Goal: Task Accomplishment & Management: Manage account settings

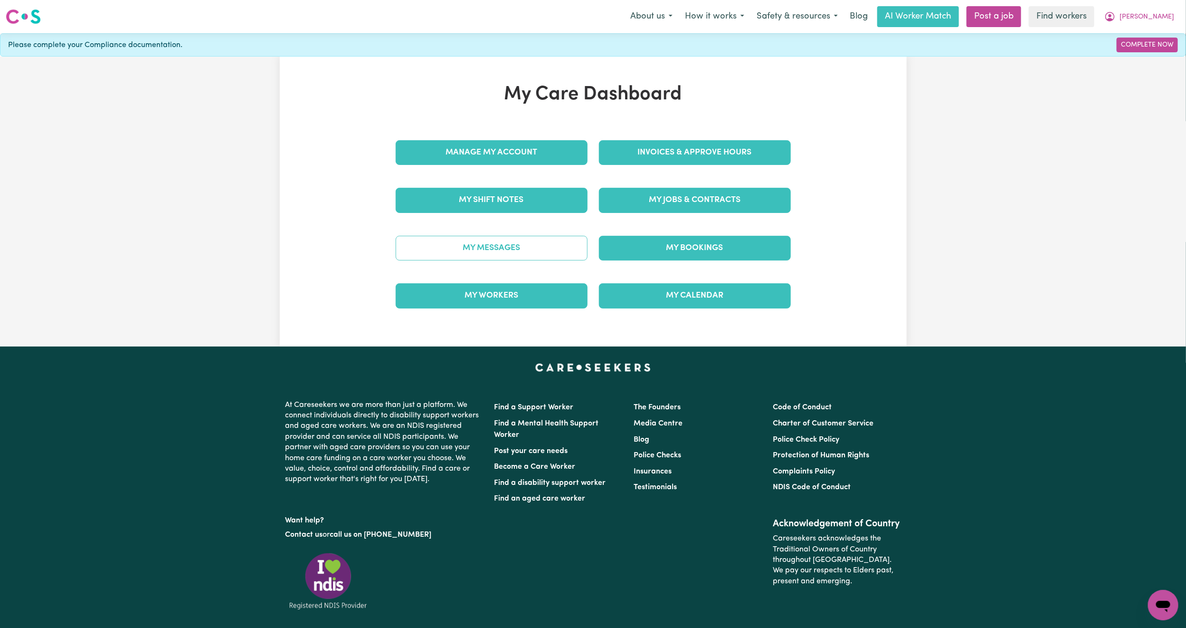
click at [490, 247] on link "My Messages" at bounding box center [492, 248] width 192 height 25
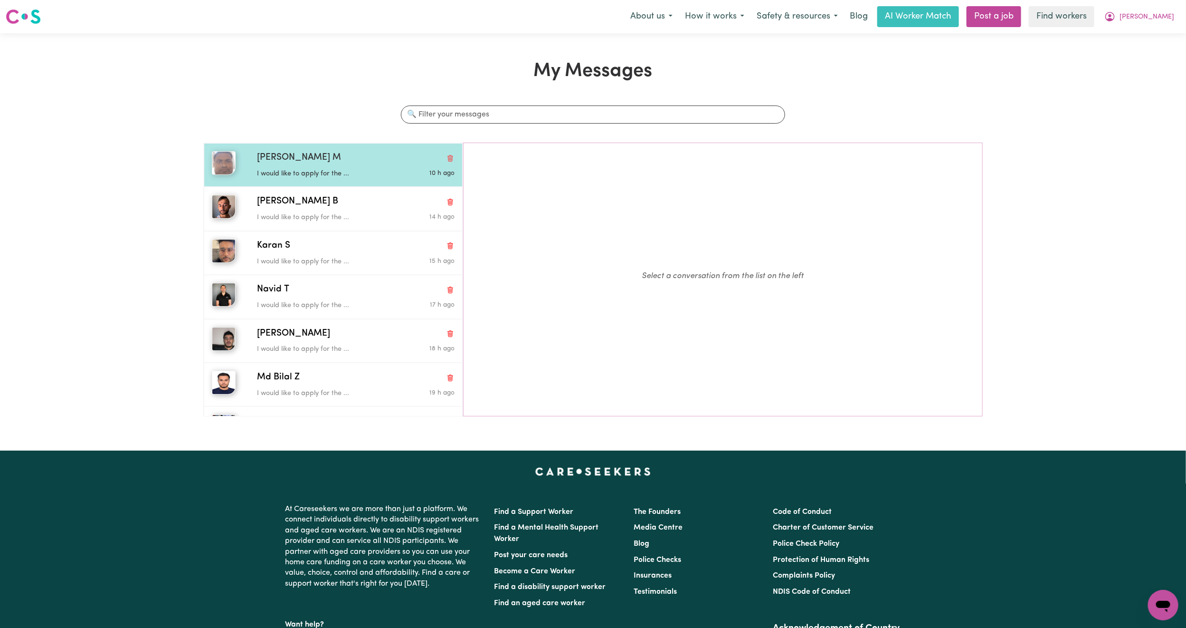
click at [337, 162] on span "[PERSON_NAME] M" at bounding box center [299, 158] width 84 height 14
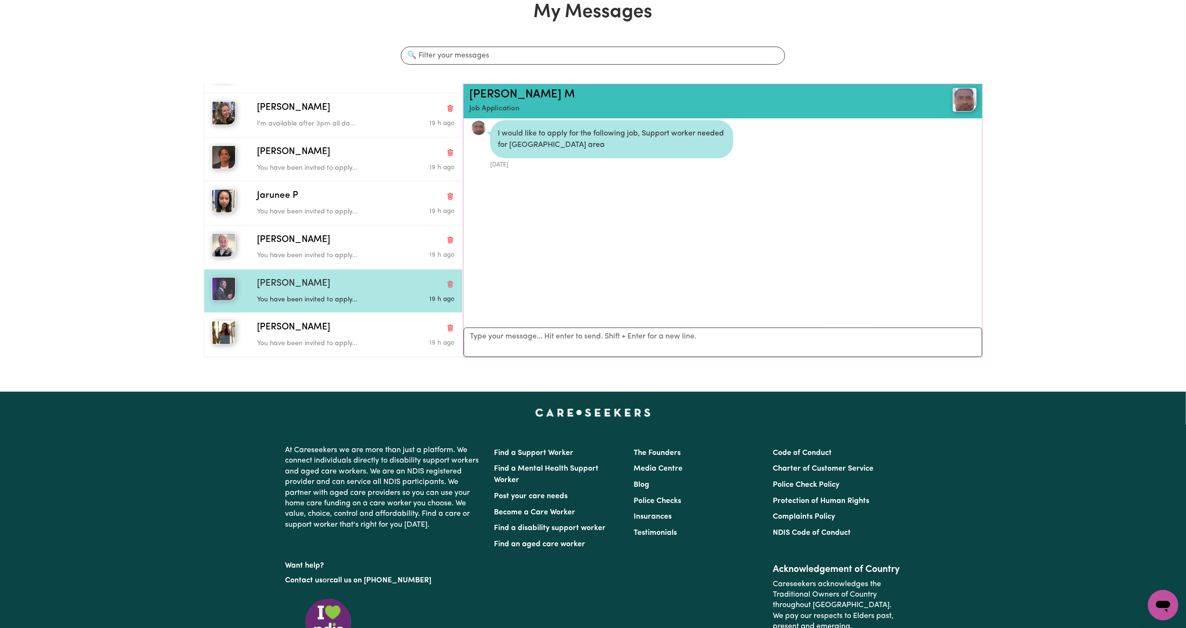
scroll to position [143, 0]
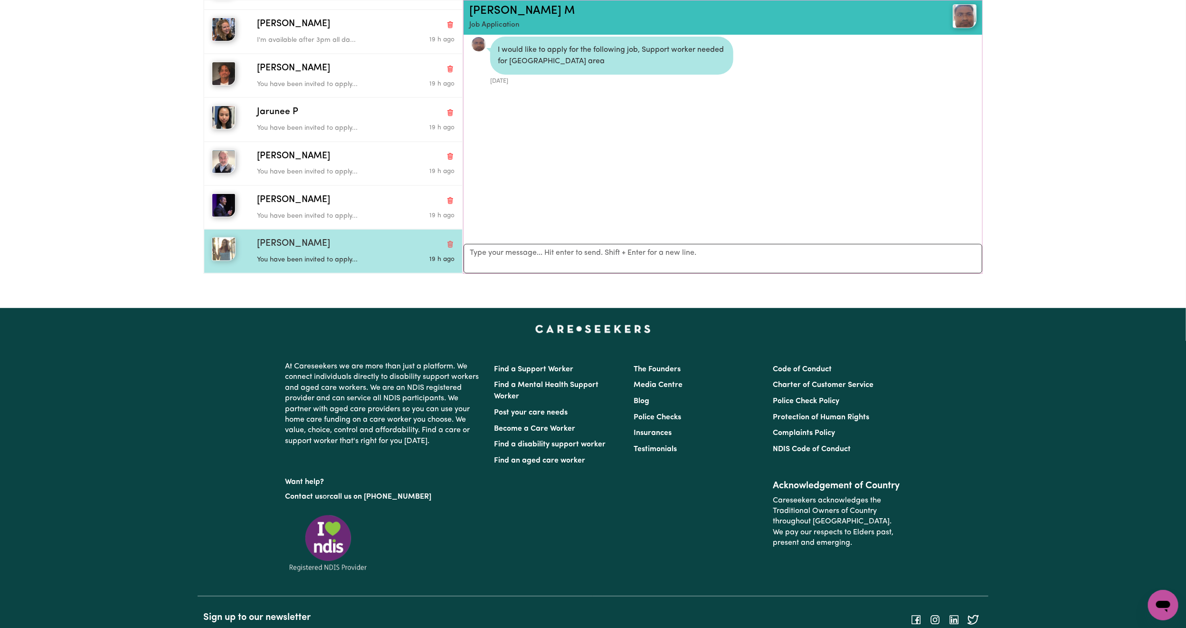
click at [324, 238] on div "[PERSON_NAME]" at bounding box center [356, 244] width 198 height 14
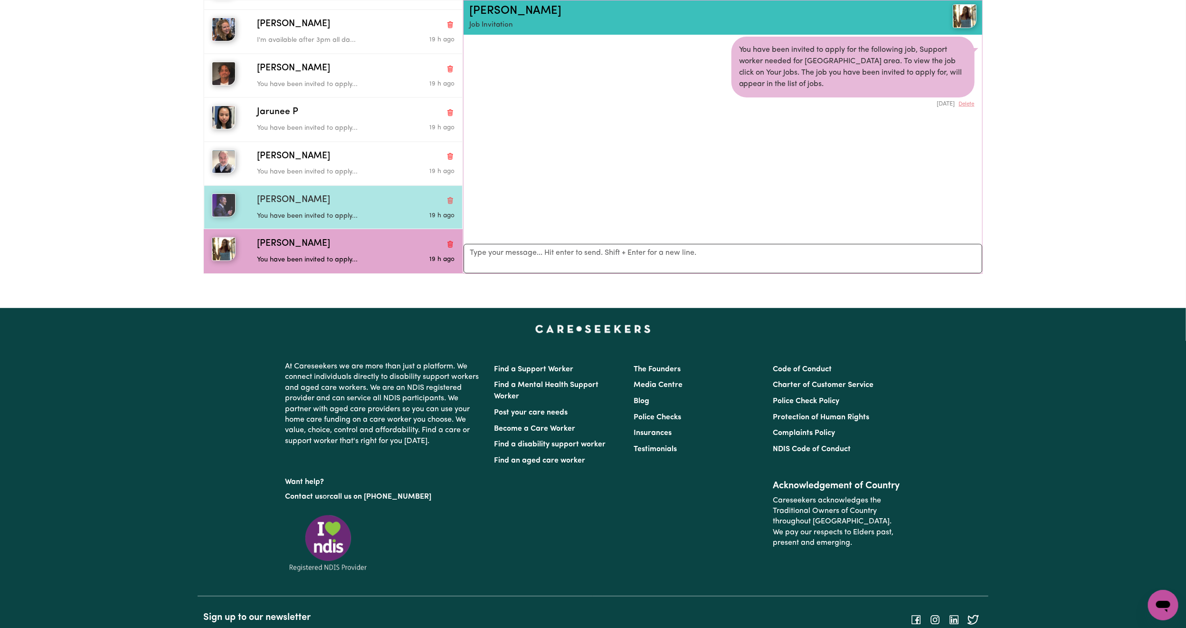
click at [327, 204] on div "[PERSON_NAME]" at bounding box center [356, 200] width 198 height 14
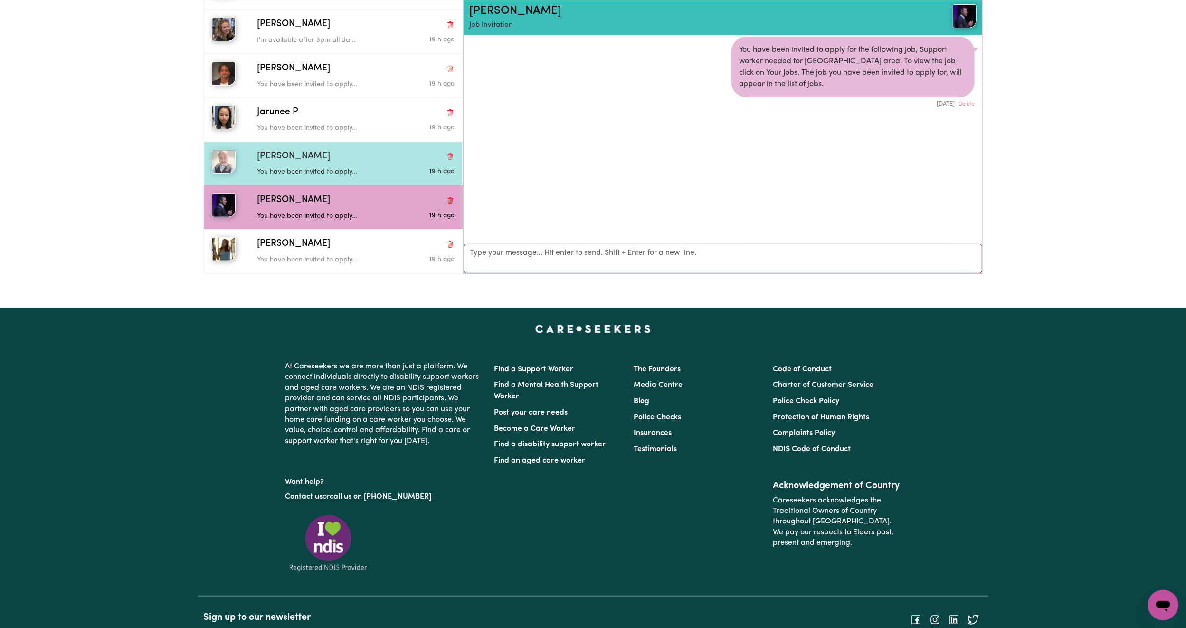
click at [331, 160] on div "[PERSON_NAME]" at bounding box center [356, 157] width 198 height 14
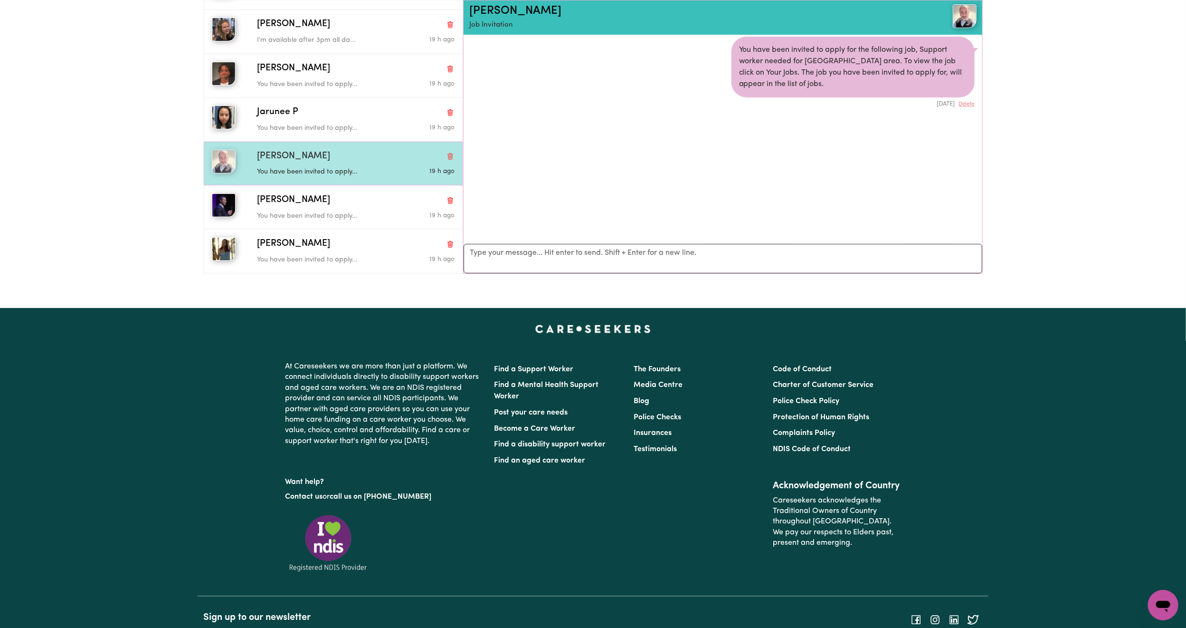
scroll to position [188, 0]
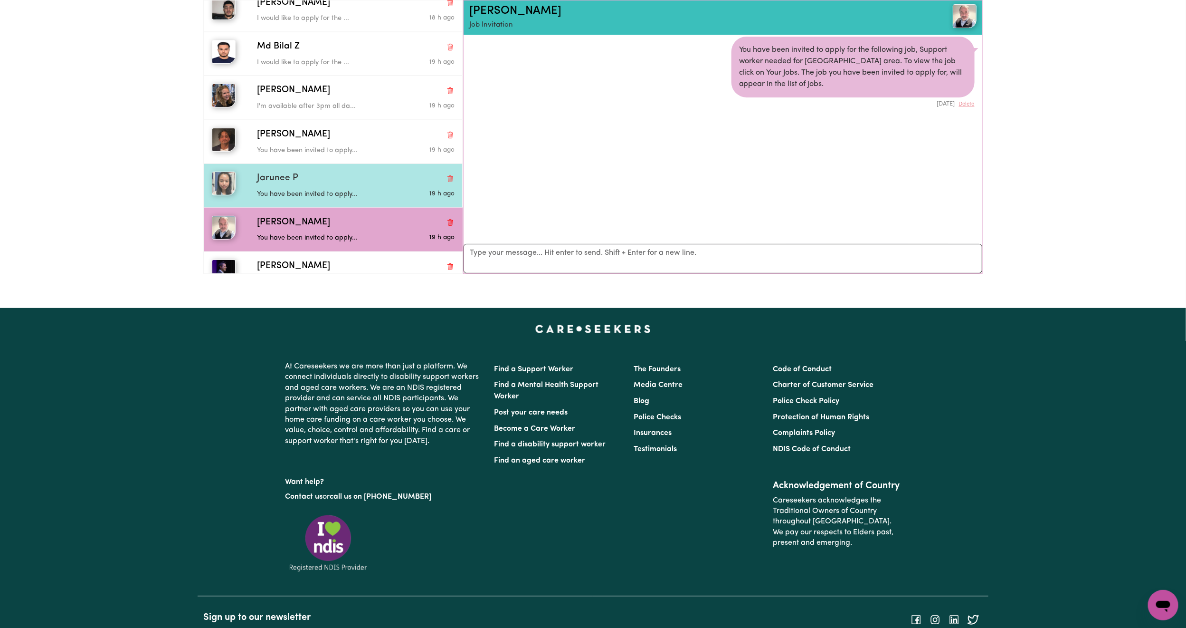
click at [314, 175] on div "[PERSON_NAME] P You have been invited to apply... 19 h ago" at bounding box center [333, 185] width 259 height 44
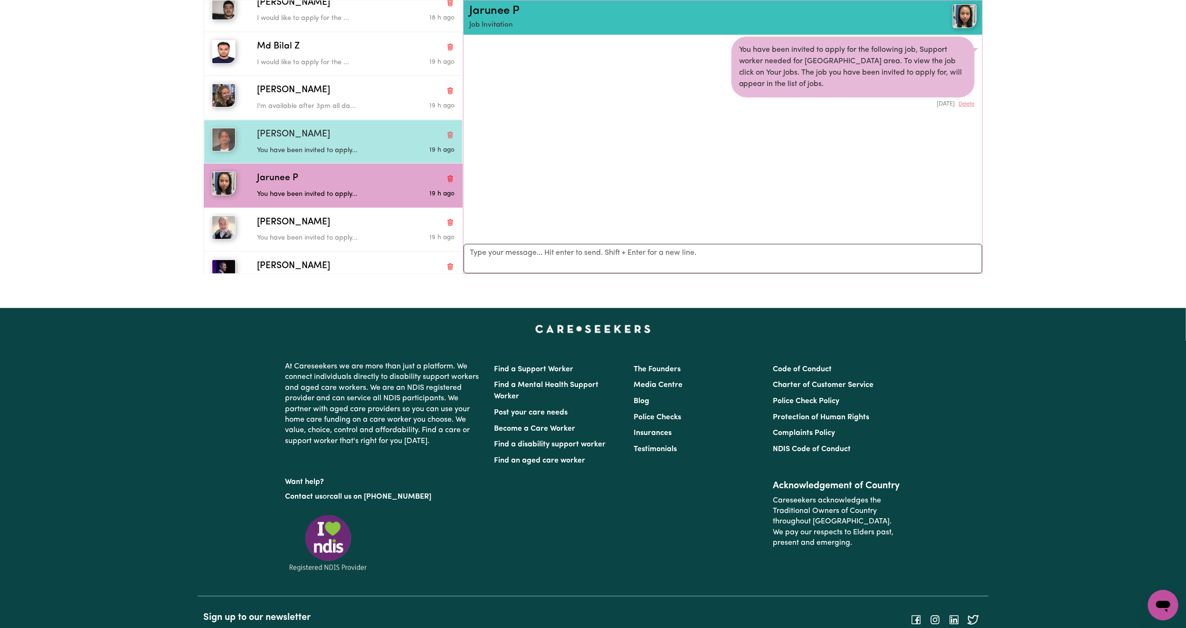
click at [319, 147] on div "You have been invited to apply..." at bounding box center [323, 149] width 132 height 14
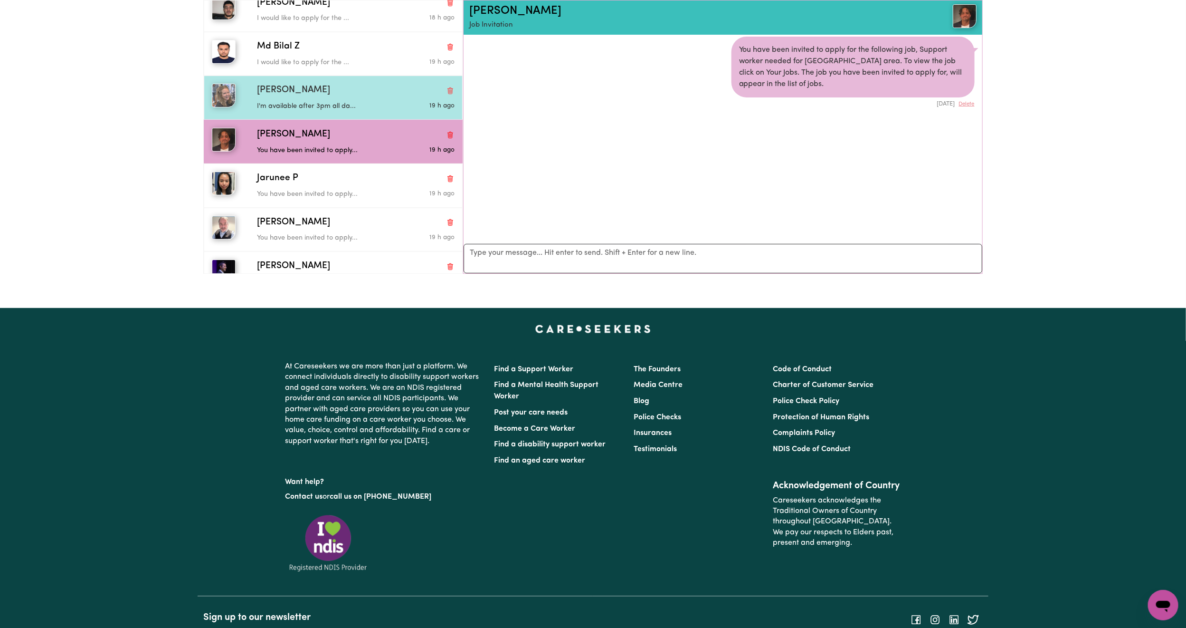
click at [318, 95] on div "[PERSON_NAME]" at bounding box center [356, 91] width 198 height 14
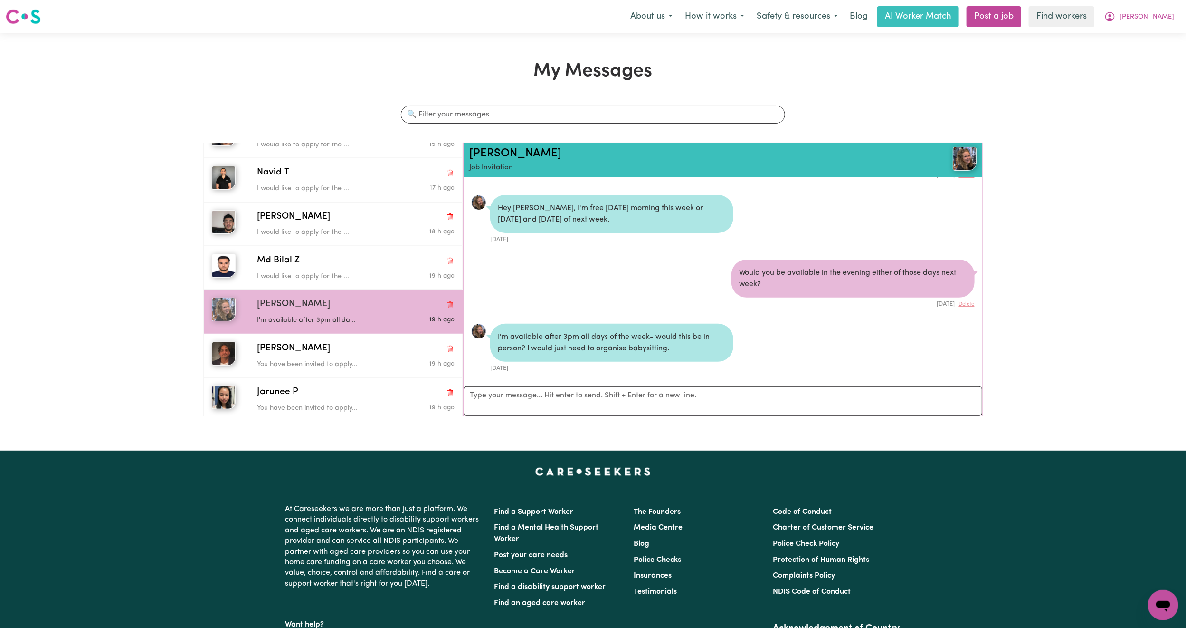
scroll to position [207, 0]
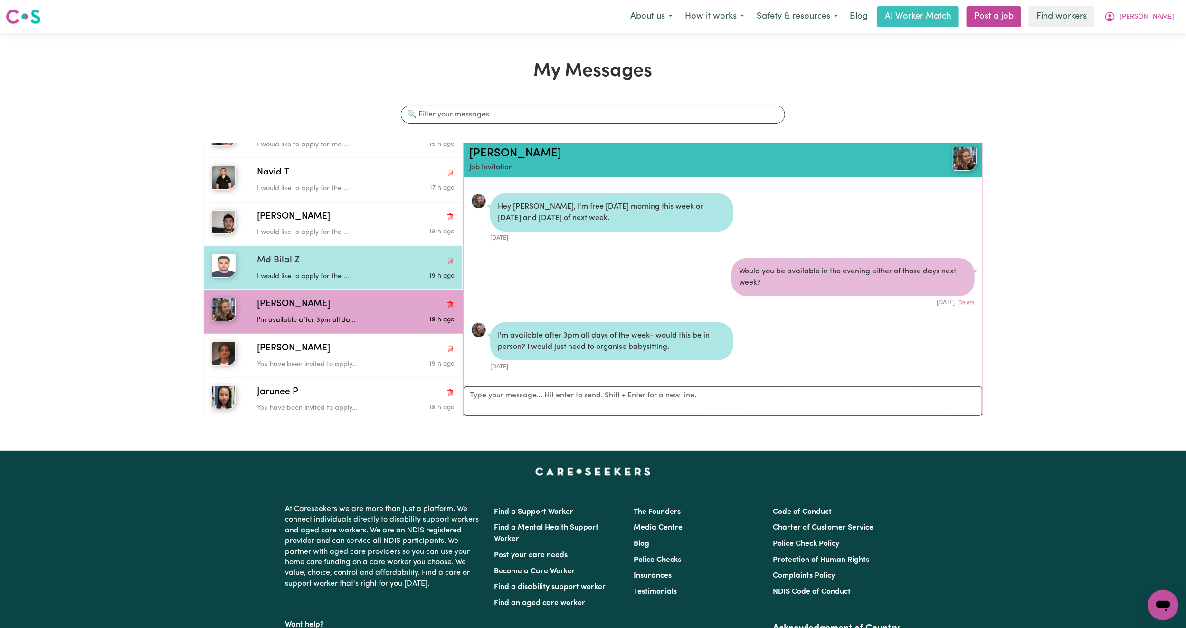
click at [311, 267] on div "Md Bilal Z" at bounding box center [356, 261] width 198 height 14
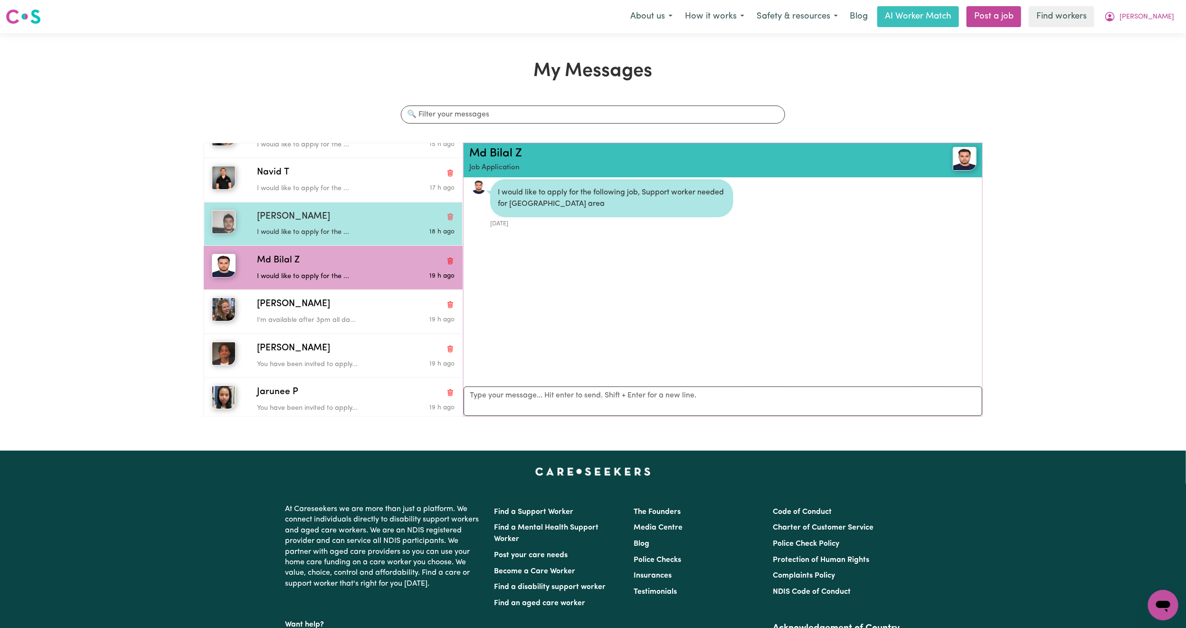
click at [324, 229] on p "I would like to apply for the ..." at bounding box center [323, 232] width 132 height 10
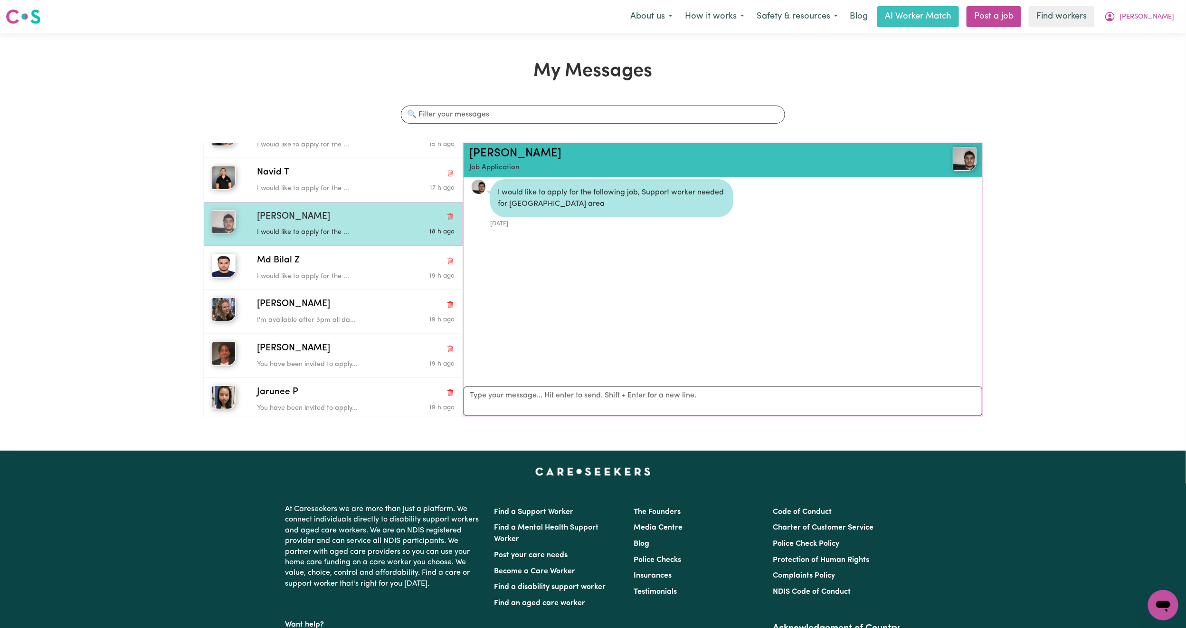
scroll to position [46, 0]
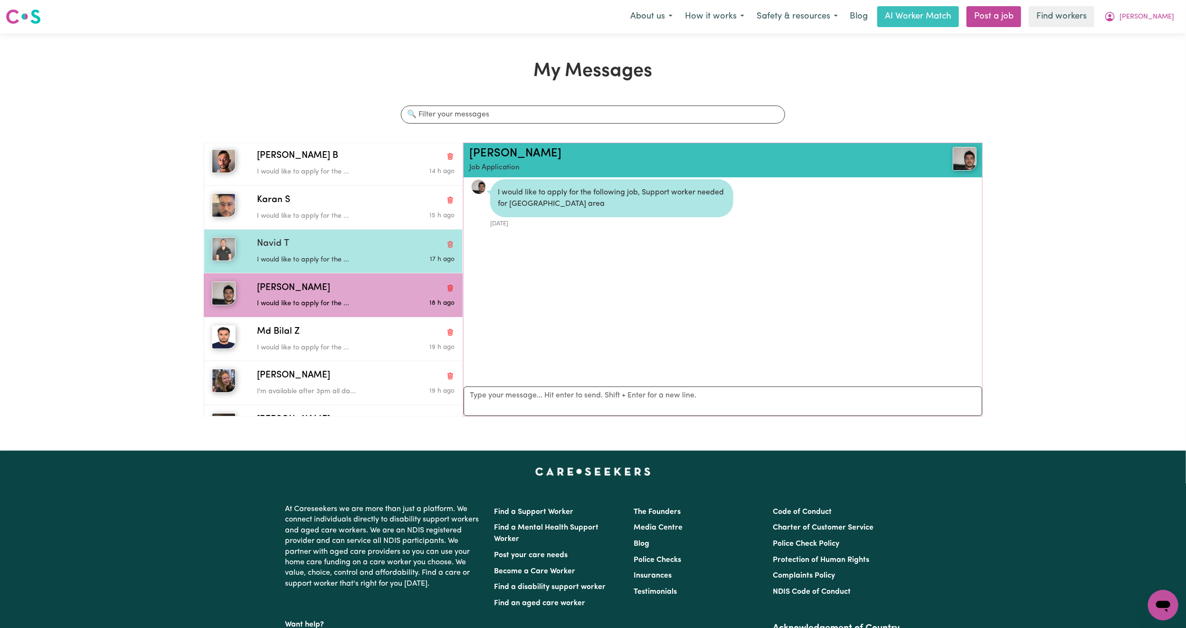
click at [323, 261] on p "I would like to apply for the ..." at bounding box center [323, 260] width 132 height 10
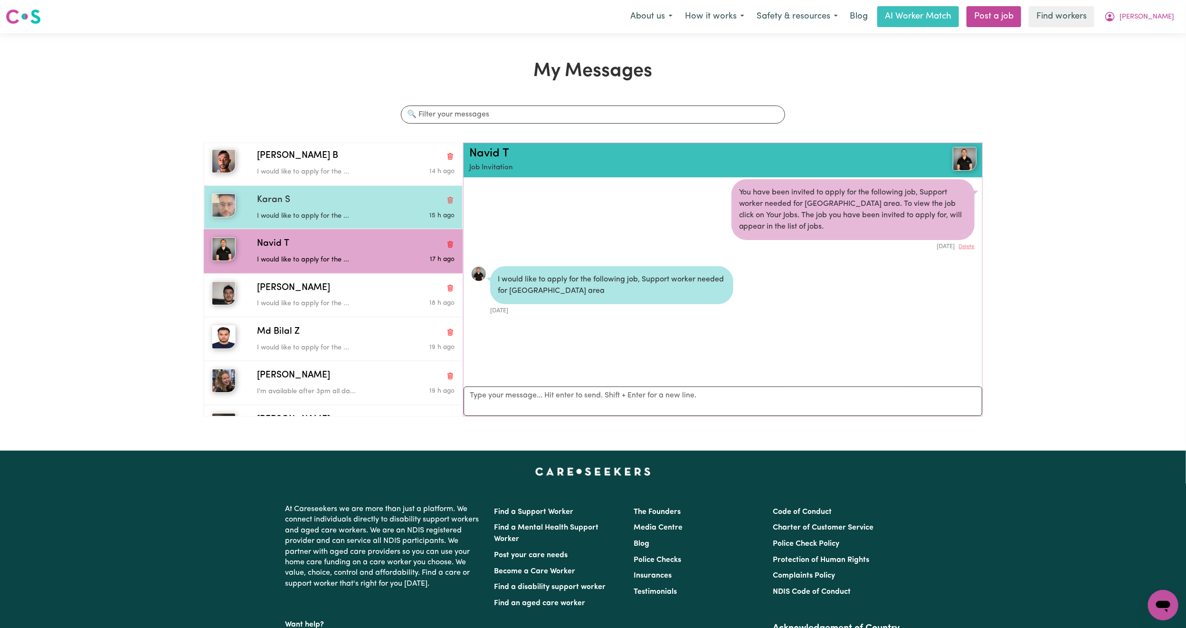
click at [324, 207] on div "Karan S" at bounding box center [356, 200] width 198 height 14
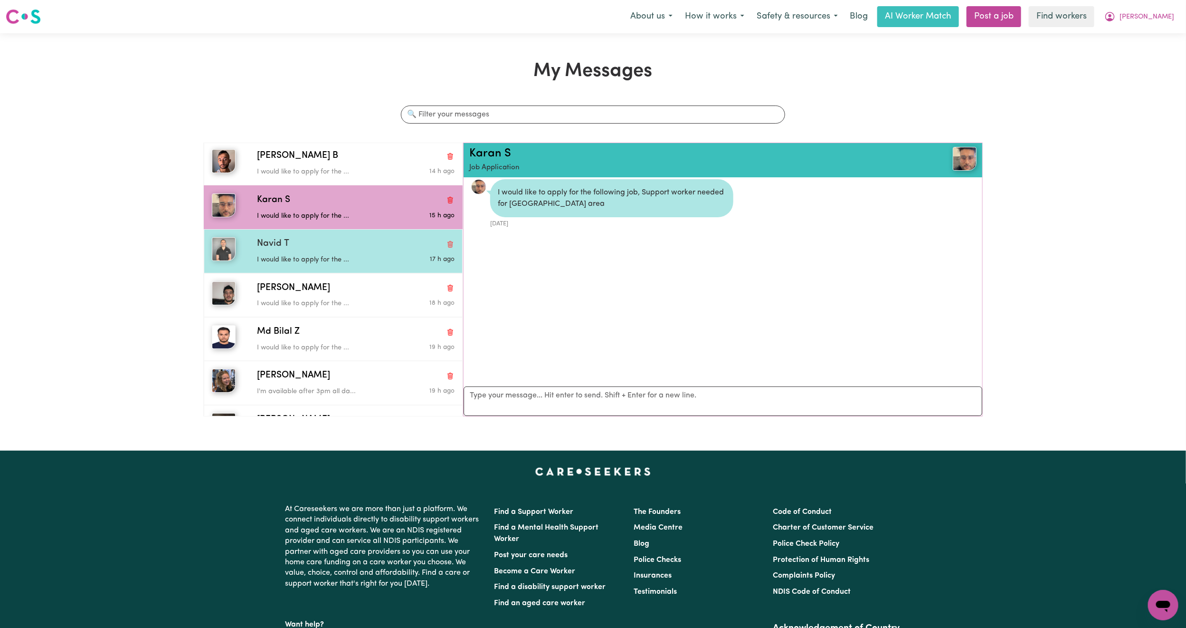
click at [331, 244] on div "Navid T" at bounding box center [356, 244] width 198 height 14
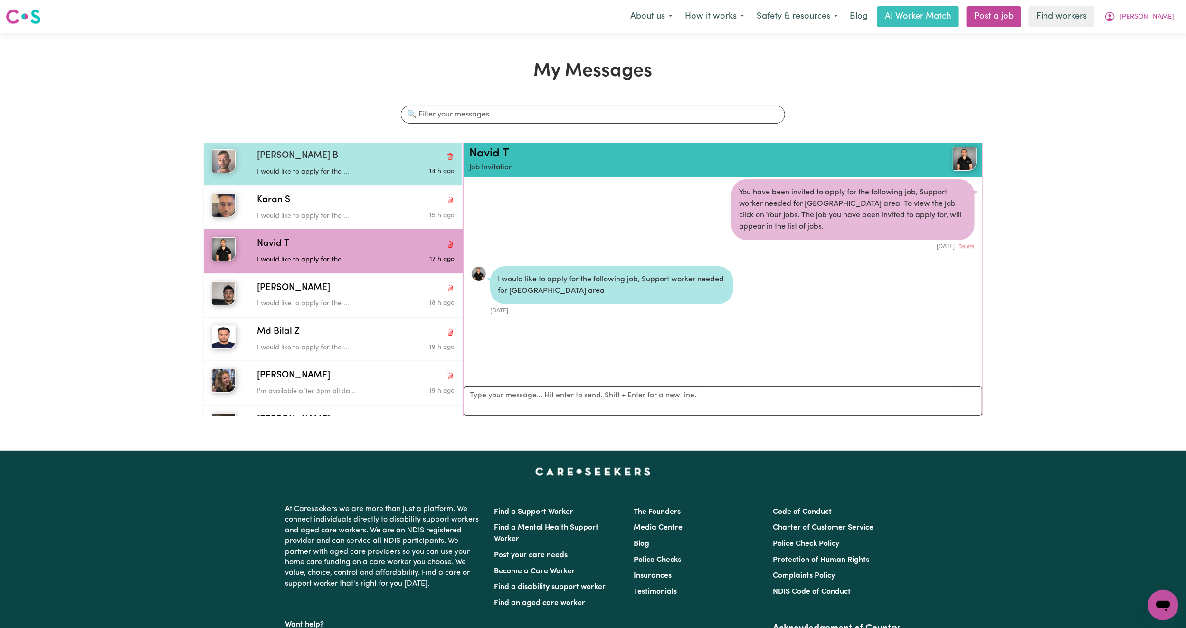
click at [353, 162] on div "[PERSON_NAME] B" at bounding box center [356, 156] width 198 height 14
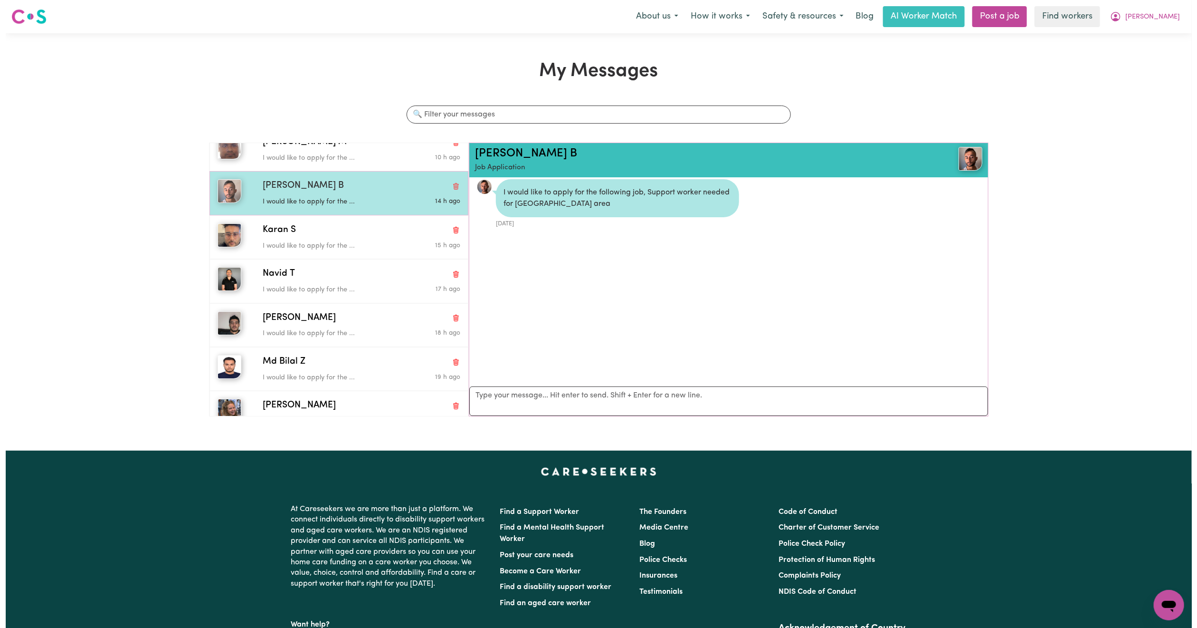
scroll to position [0, 0]
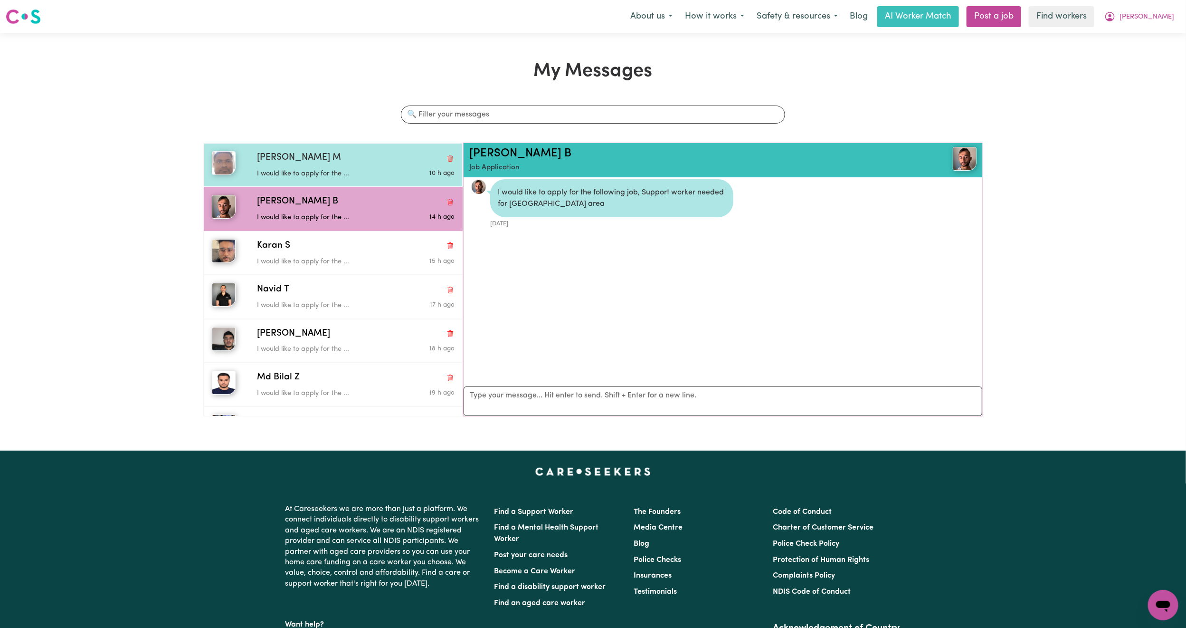
click at [373, 179] on p "I would like to apply for the ..." at bounding box center [323, 174] width 132 height 10
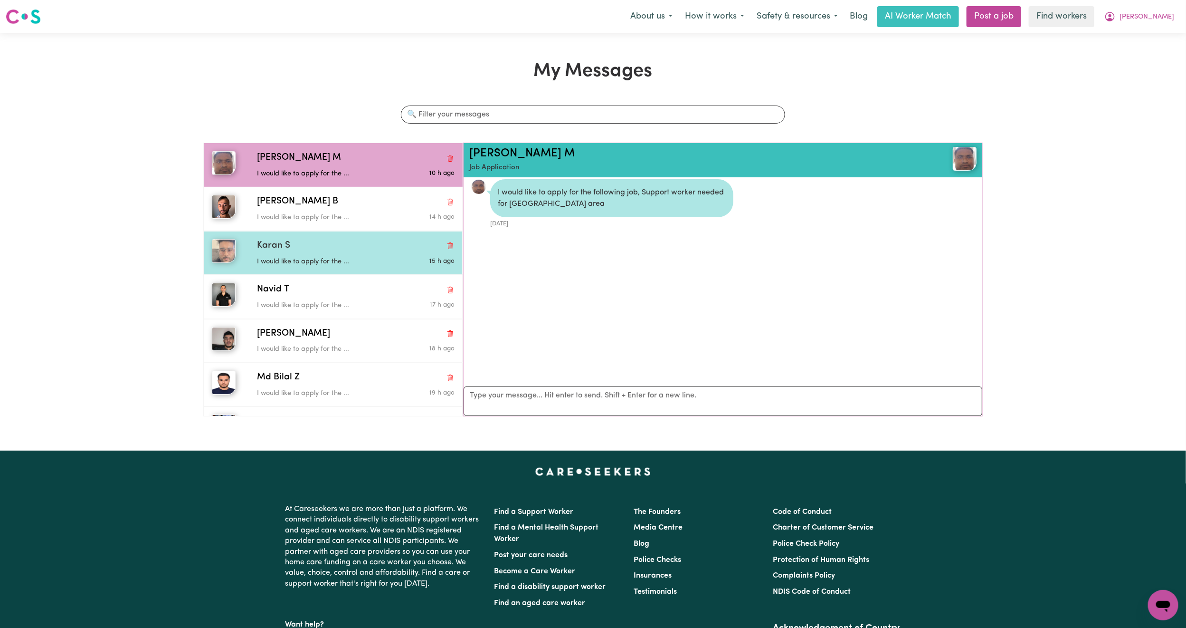
click at [354, 261] on p "I would like to apply for the ..." at bounding box center [323, 262] width 132 height 10
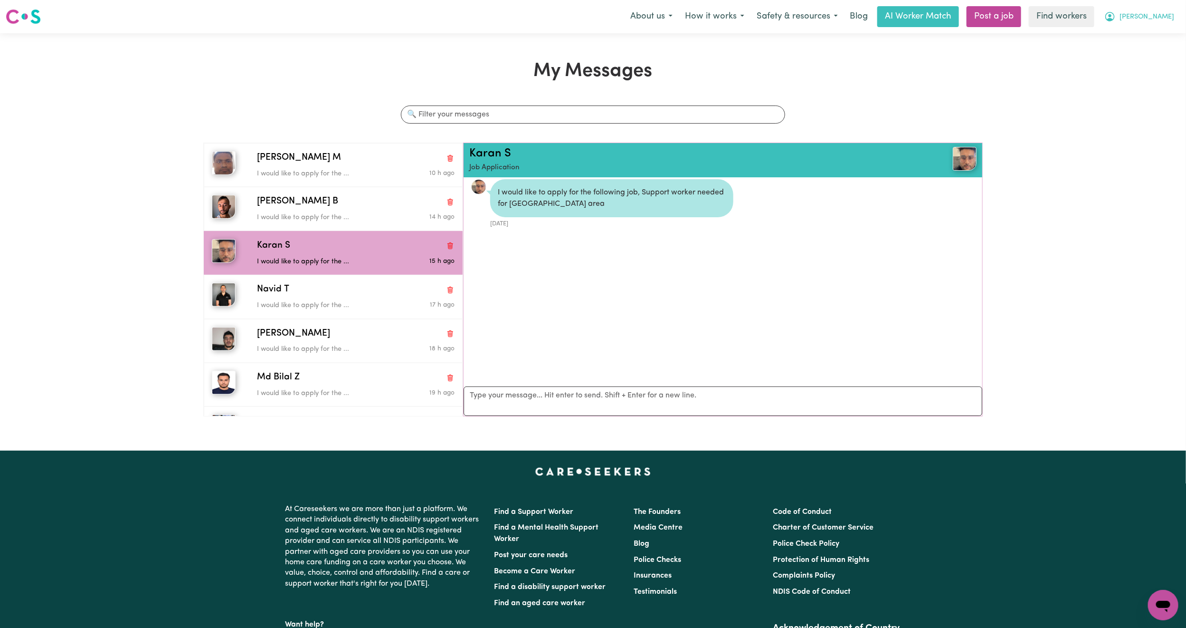
click at [1162, 17] on span "[PERSON_NAME]" at bounding box center [1147, 17] width 55 height 10
click at [1162, 33] on link "My Dashboard" at bounding box center [1142, 37] width 75 height 18
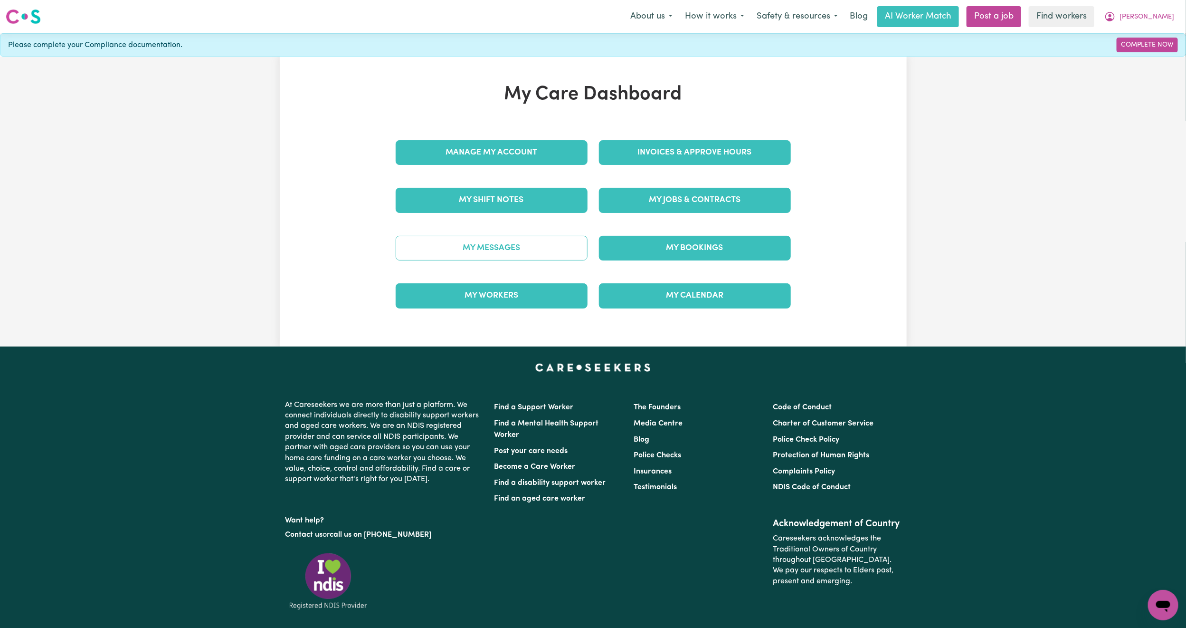
click at [552, 254] on link "My Messages" at bounding box center [492, 248] width 192 height 25
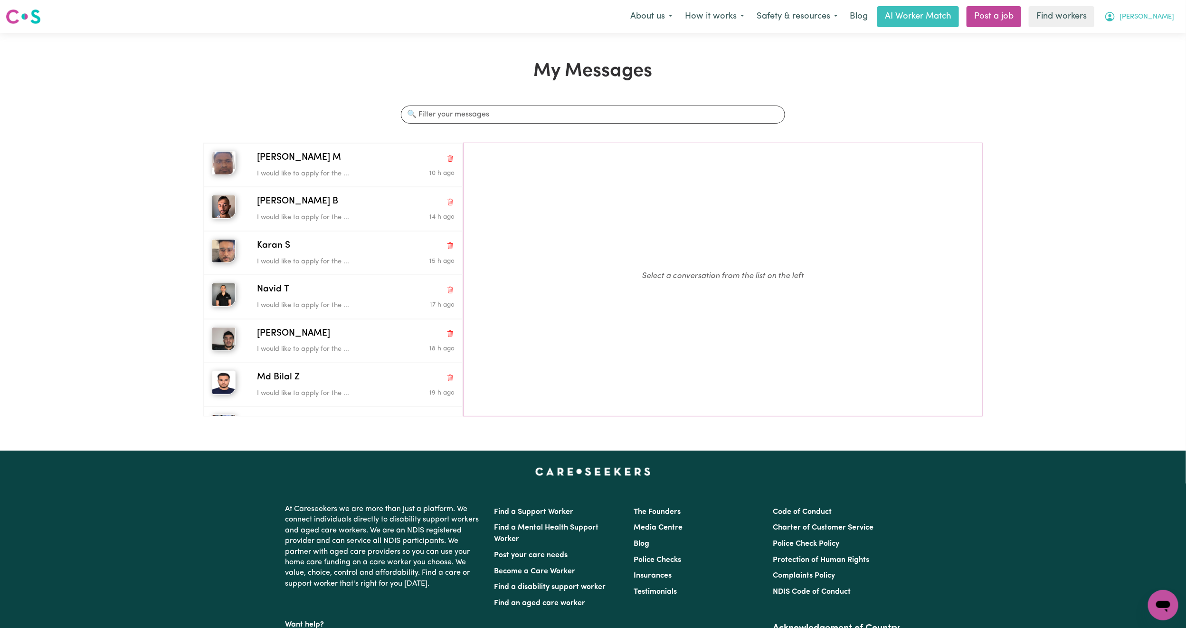
click at [1155, 11] on button "[PERSON_NAME]" at bounding box center [1139, 17] width 82 height 20
click at [1146, 36] on link "My Dashboard" at bounding box center [1142, 37] width 75 height 18
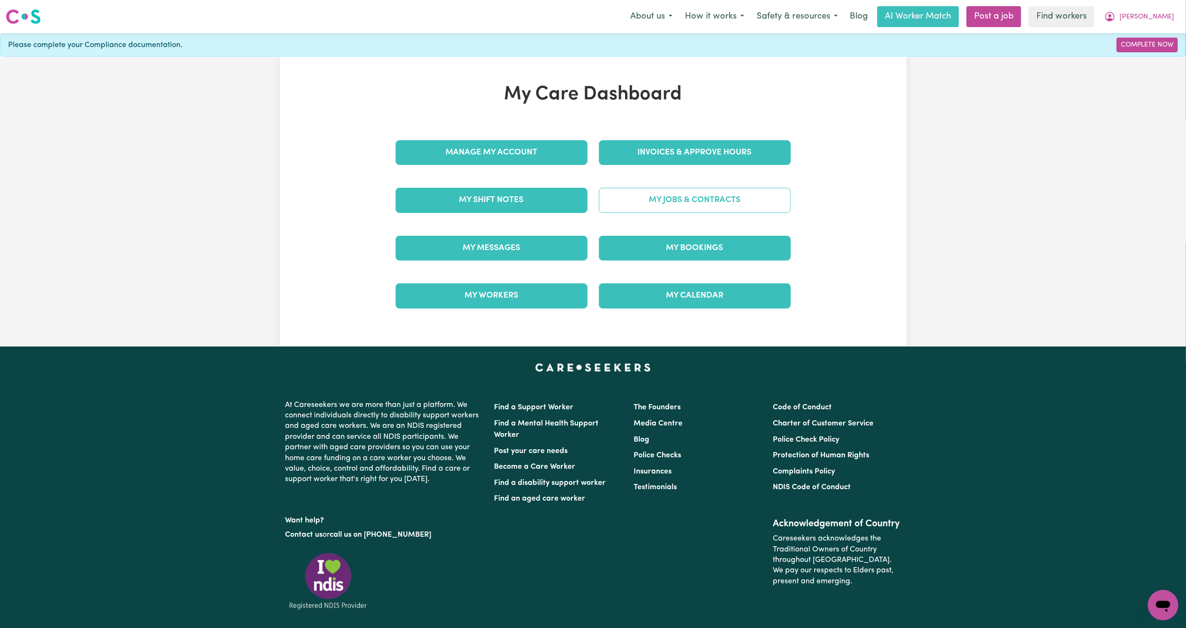
click at [723, 197] on link "My Jobs & Contracts" at bounding box center [695, 200] width 192 height 25
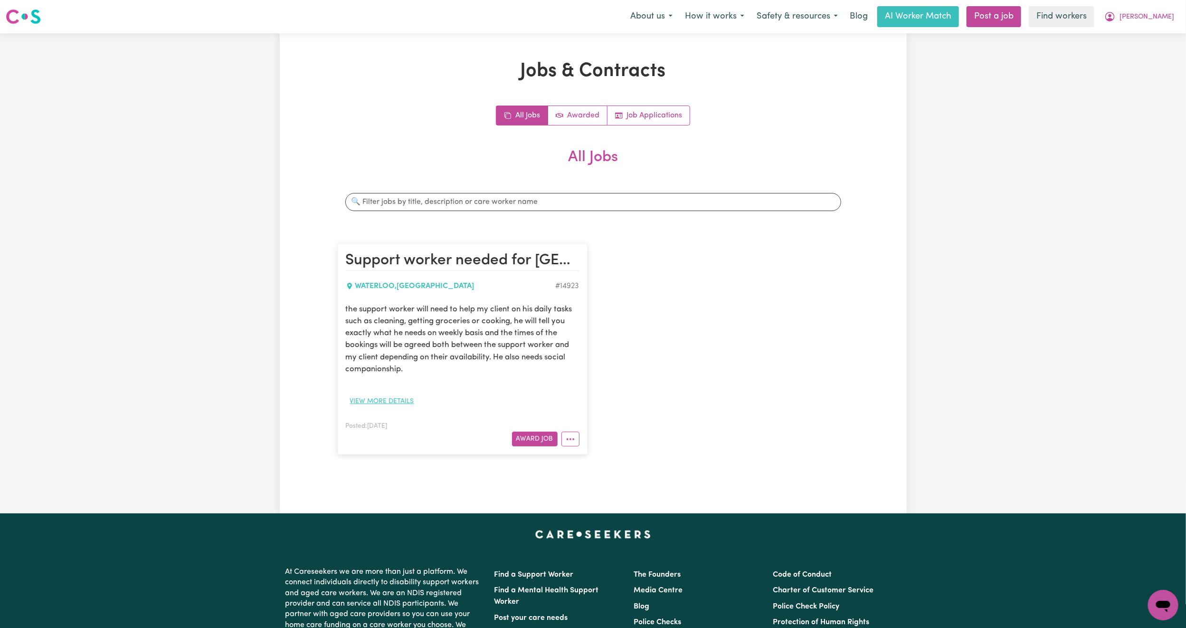
click at [387, 399] on button "View more details" at bounding box center [382, 401] width 73 height 15
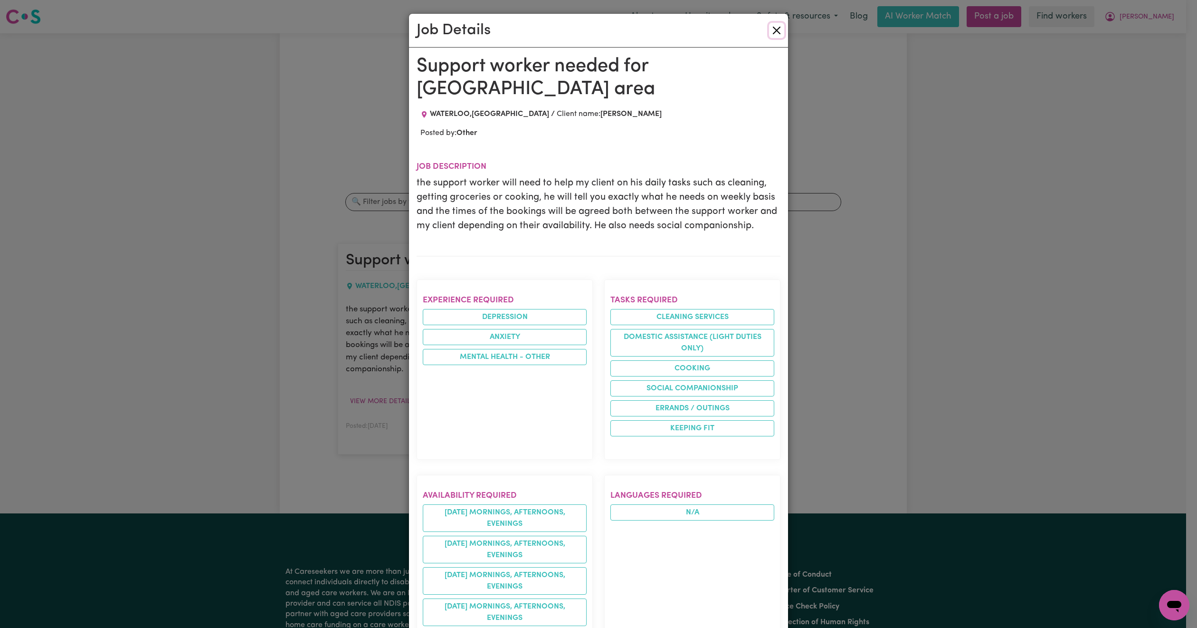
click at [770, 29] on button "Close" at bounding box center [776, 30] width 15 height 15
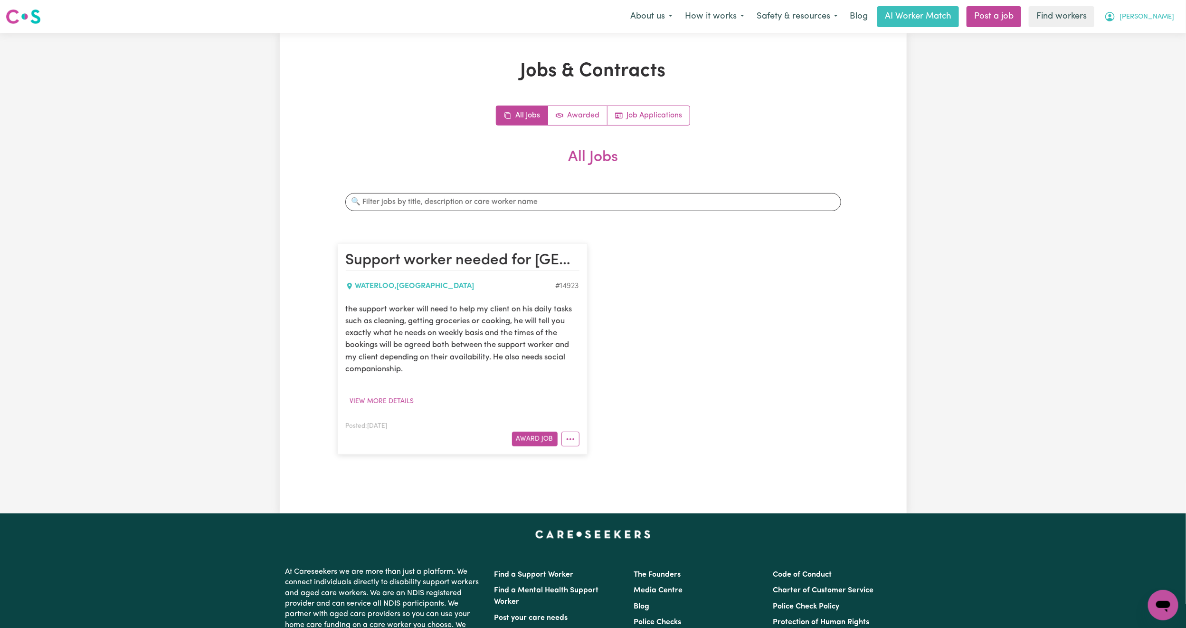
drag, startPoint x: 1166, startPoint y: 20, endPoint x: 1160, endPoint y: 24, distance: 6.9
click at [1166, 20] on span "[PERSON_NAME]" at bounding box center [1147, 17] width 55 height 10
click at [1147, 52] on link "Logout" at bounding box center [1142, 55] width 75 height 18
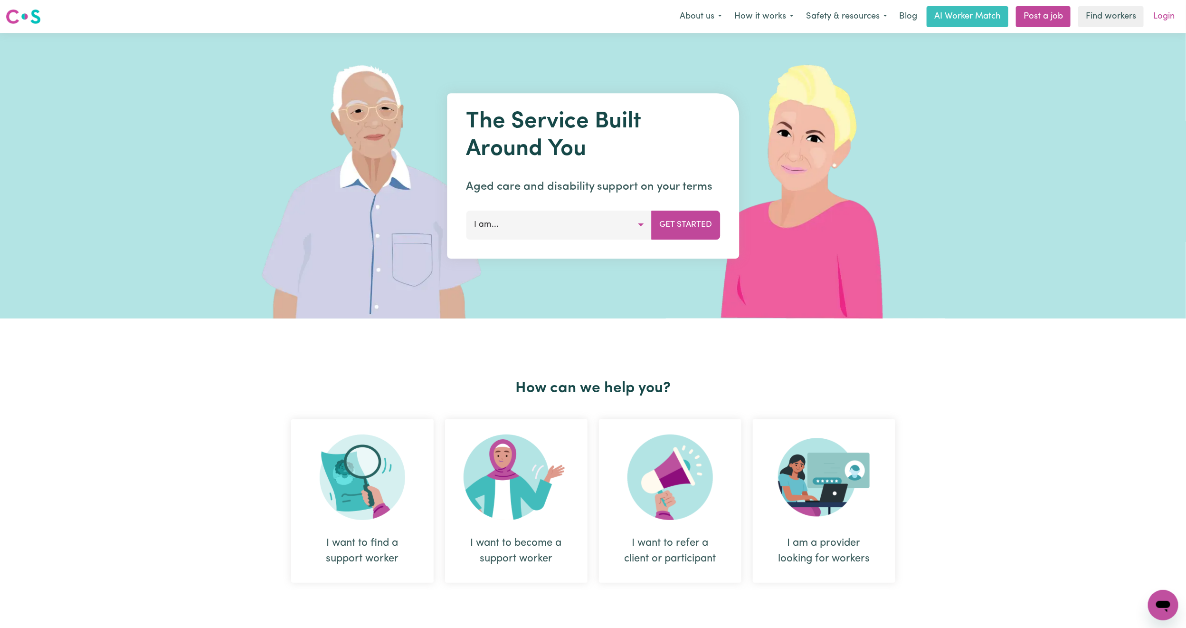
click at [1164, 19] on link "Login" at bounding box center [1164, 16] width 33 height 21
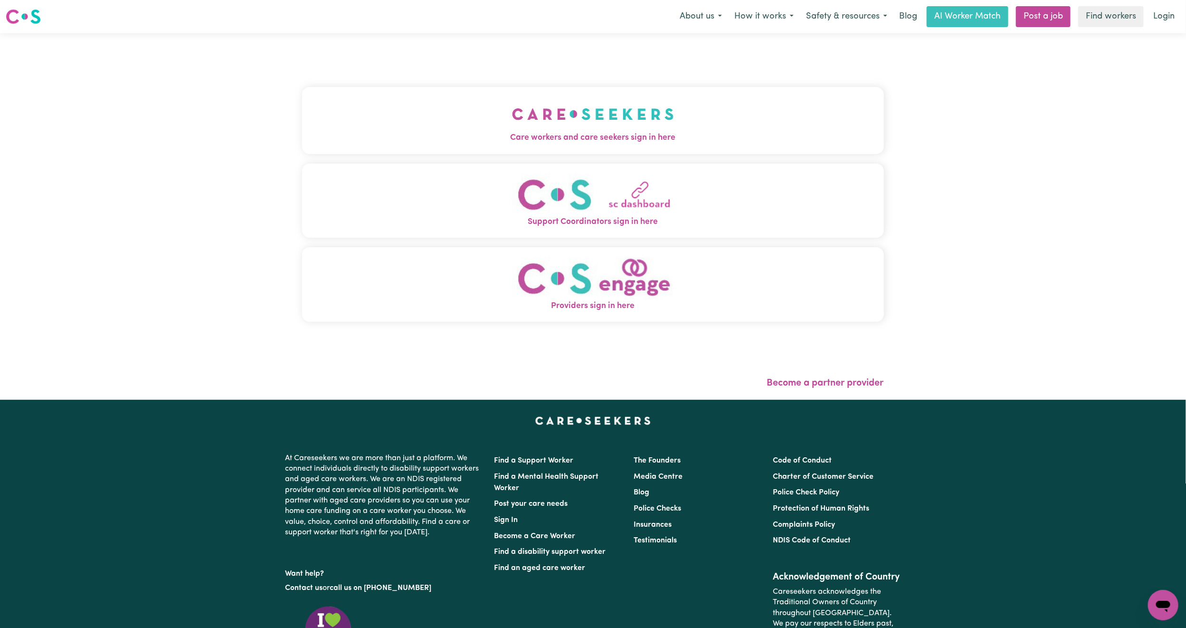
click at [552, 114] on button "Care workers and care seekers sign in here" at bounding box center [593, 120] width 582 height 67
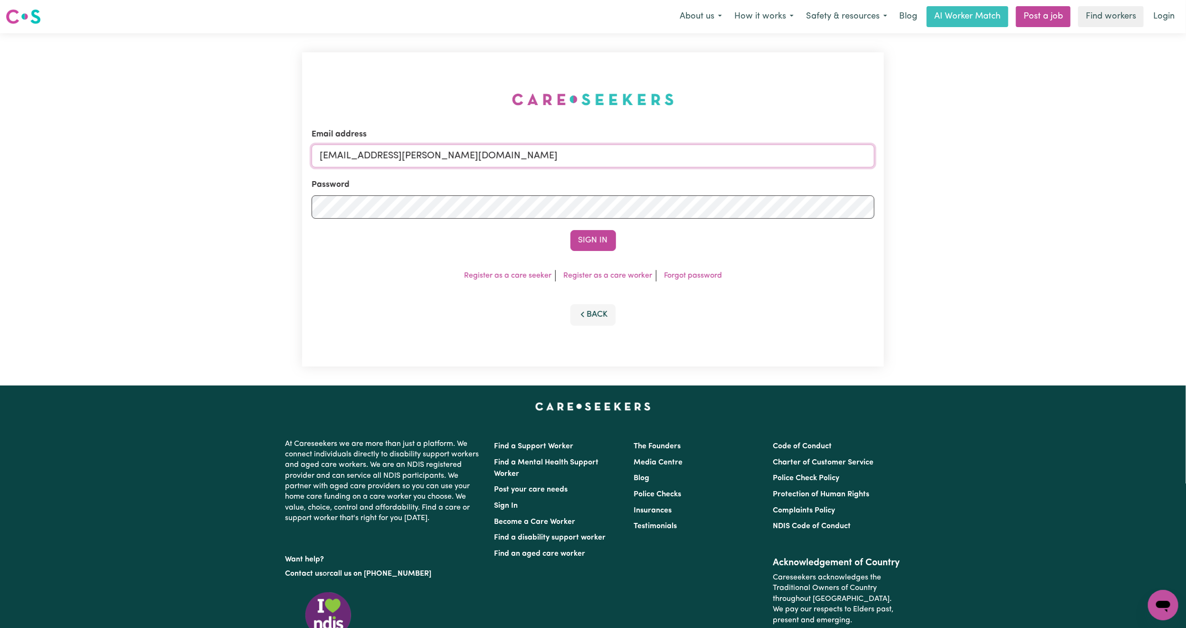
click at [414, 162] on input "[EMAIL_ADDRESS][PERSON_NAME][DOMAIN_NAME]" at bounding box center [593, 155] width 563 height 23
click at [770, 214] on form "Email address [EMAIL_ADDRESS][PERSON_NAME][DOMAIN_NAME] Password Sign In" at bounding box center [593, 189] width 563 height 123
paste input "AmalEl-Sari"
type input "[EMAIL_ADDRESS][DOMAIN_NAME]"
click at [593, 237] on button "Sign In" at bounding box center [594, 240] width 46 height 21
